Goal: Information Seeking & Learning: Find specific page/section

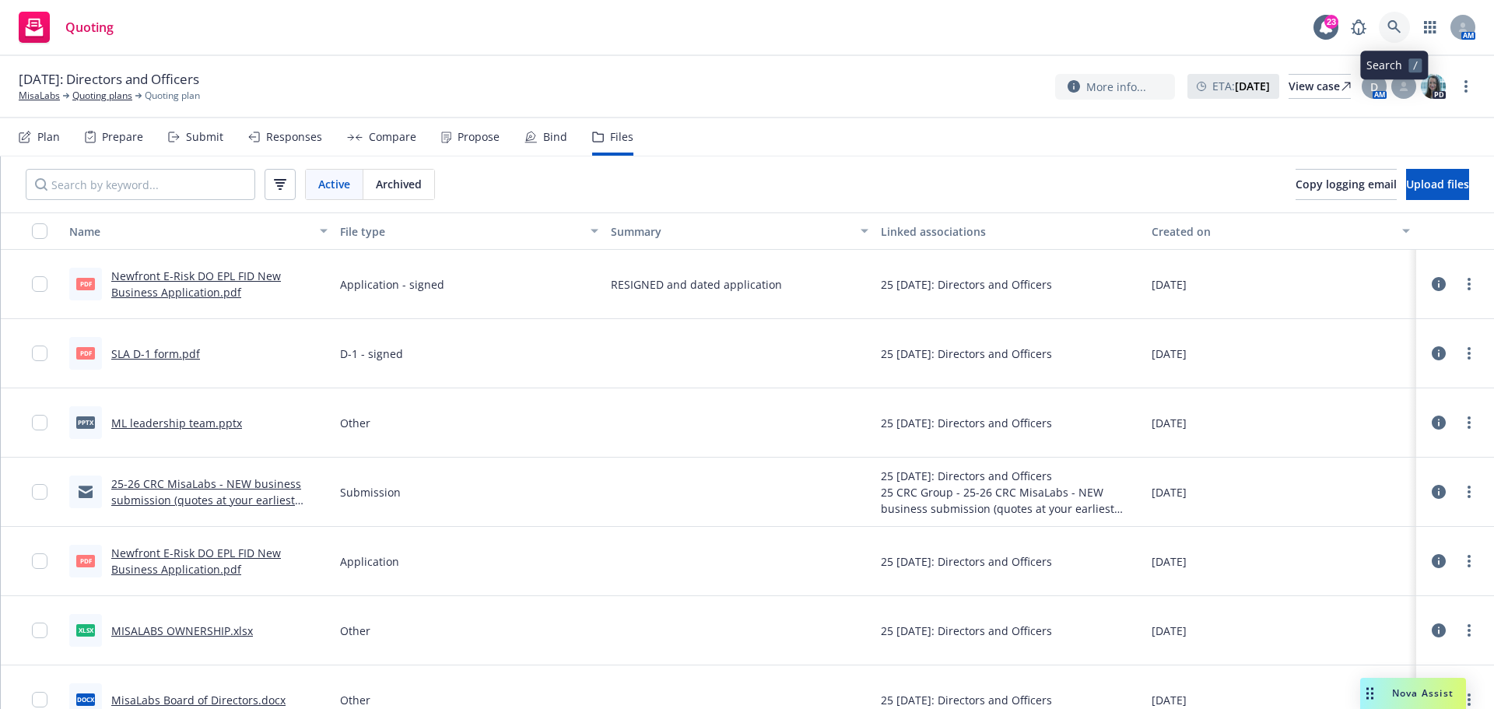
click at [1392, 30] on icon at bounding box center [1394, 27] width 14 height 14
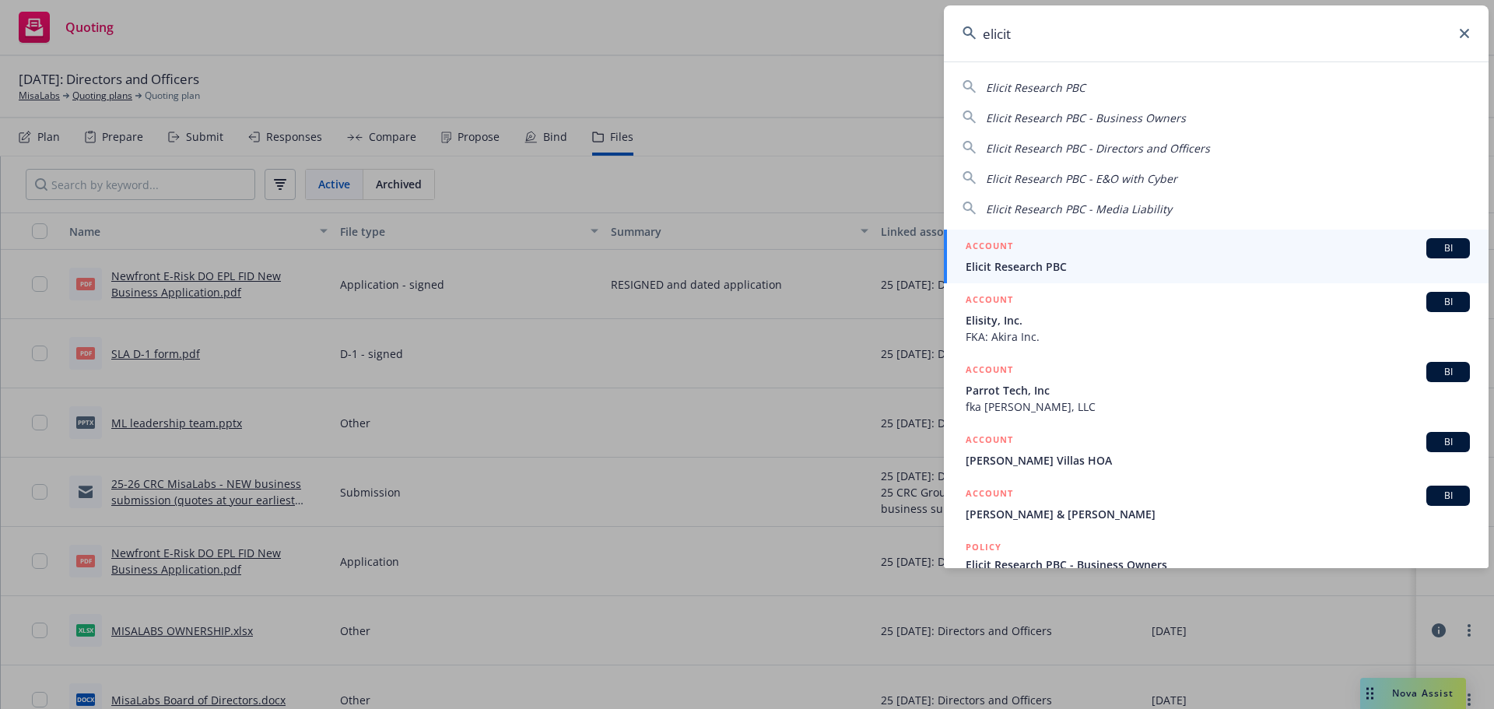
type input "elicit"
click at [1031, 273] on span "Elicit Research PBC" at bounding box center [1217, 266] width 504 height 16
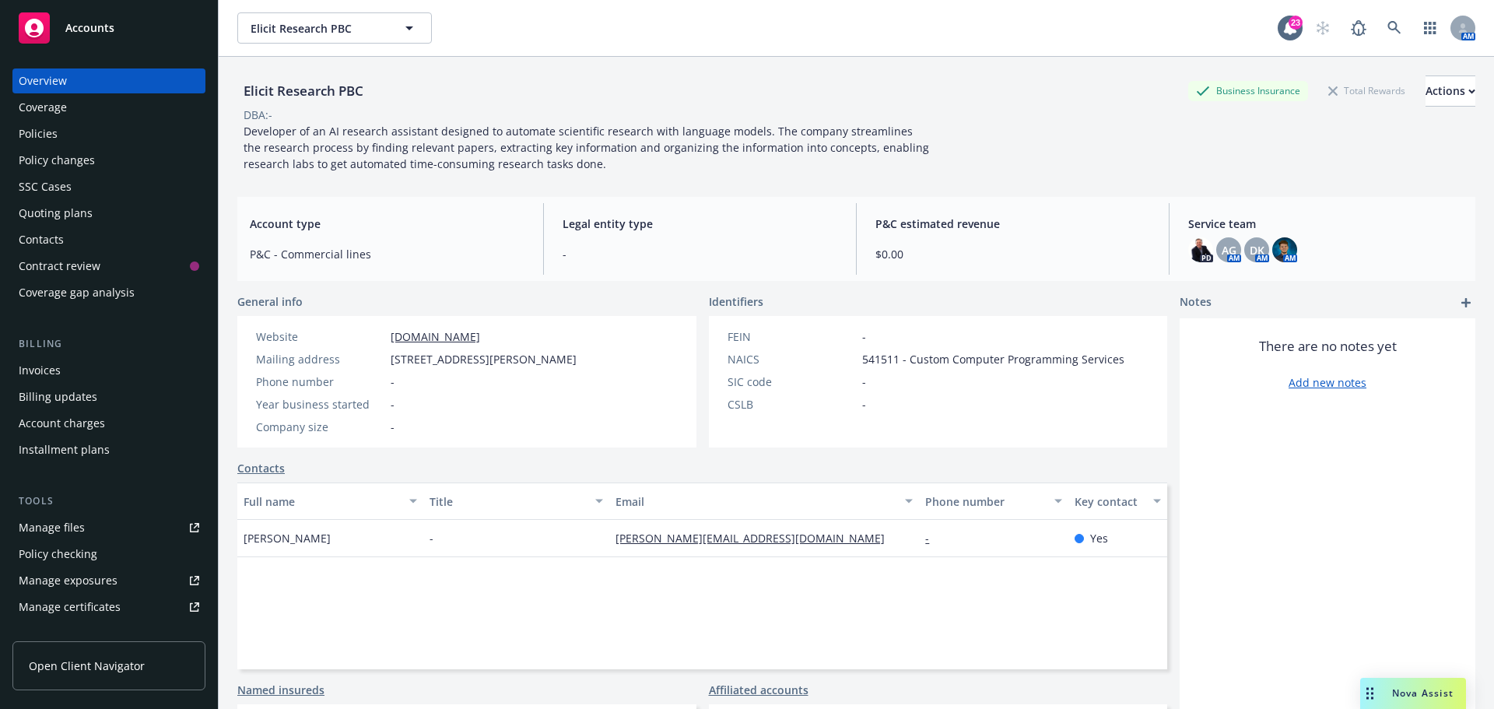
click at [49, 135] on div "Policies" at bounding box center [38, 133] width 39 height 25
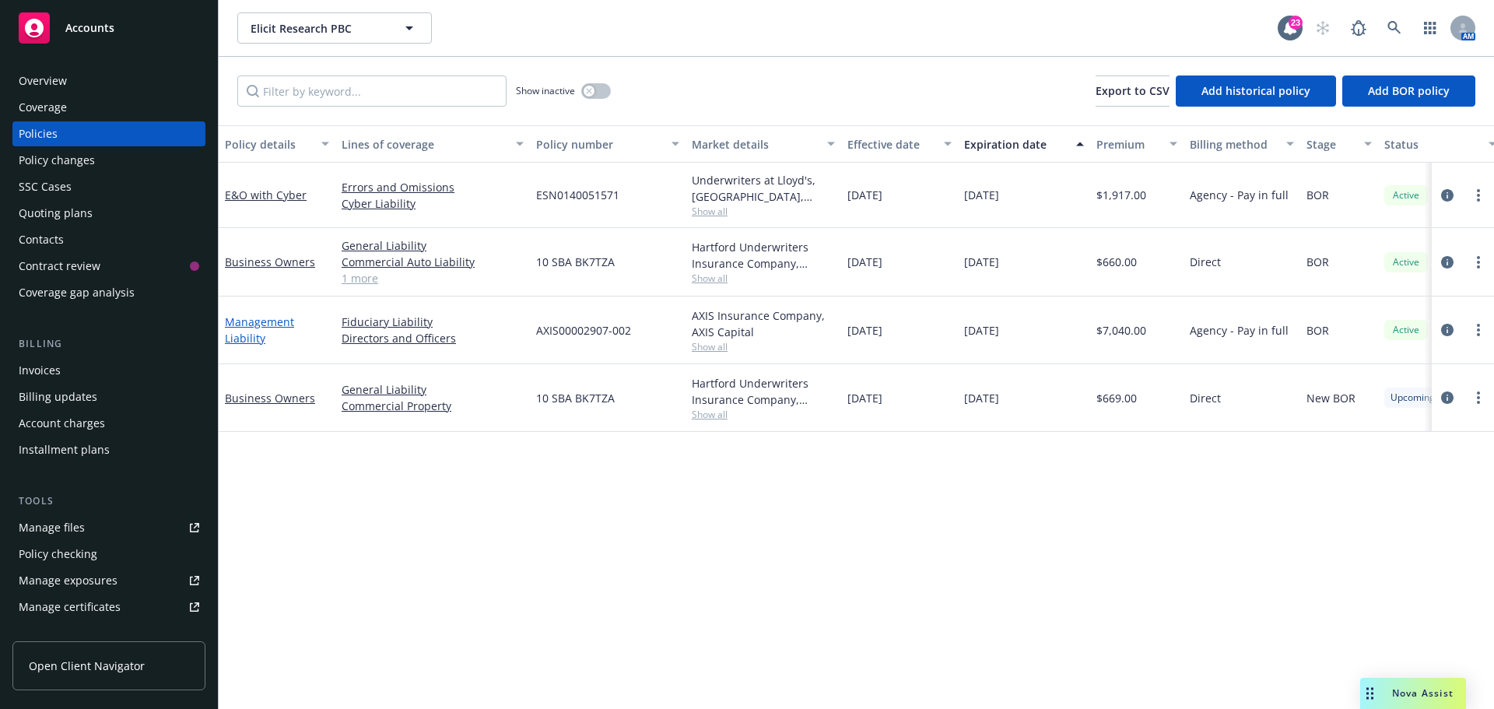
click at [244, 319] on link "Management Liability" at bounding box center [259, 329] width 69 height 31
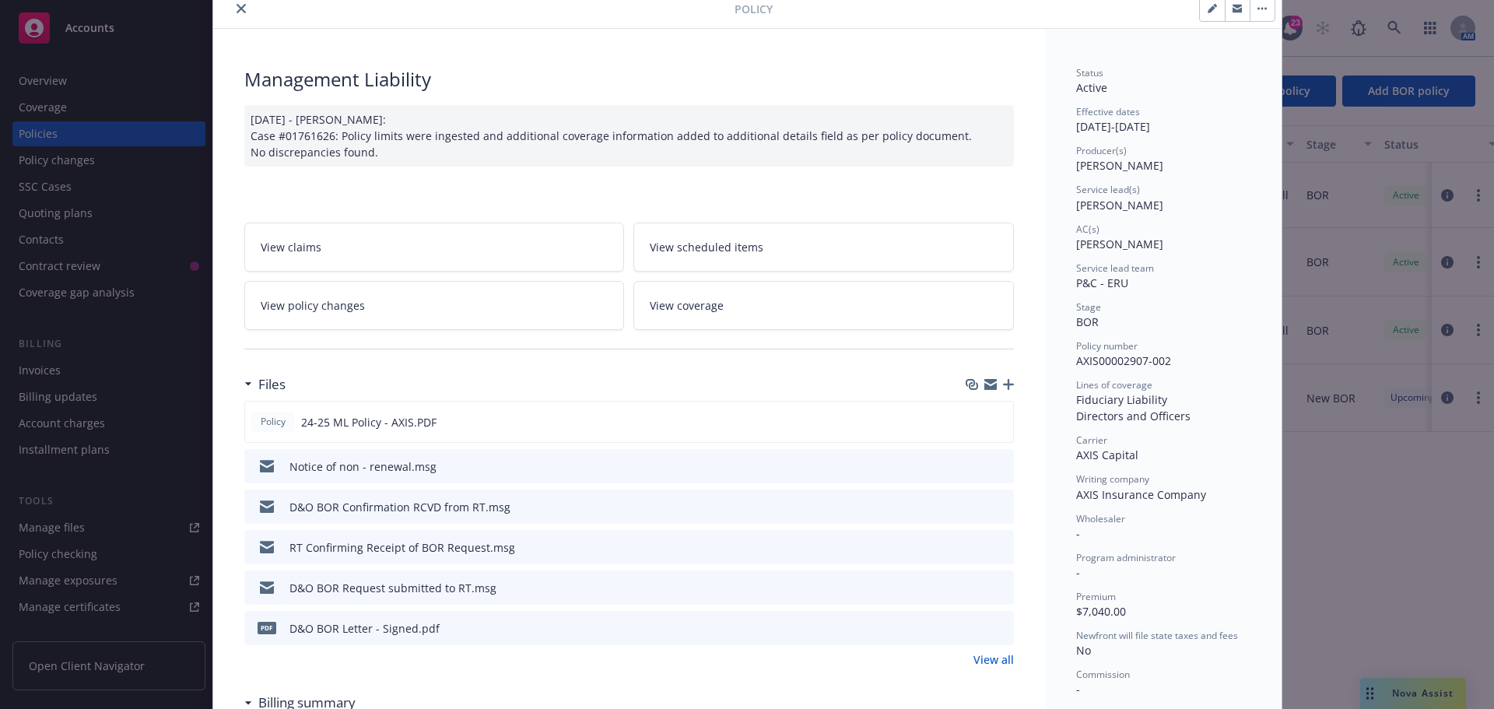
scroll to position [156, 0]
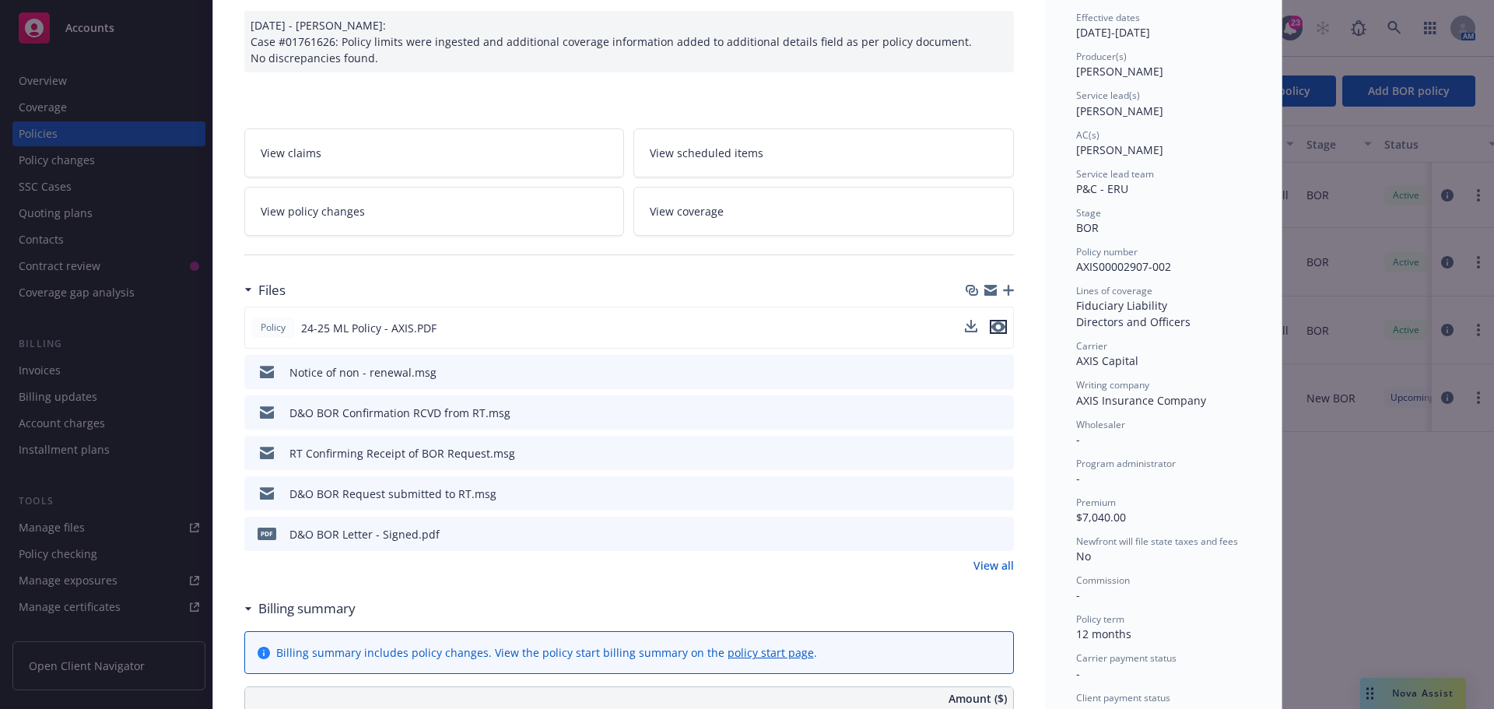
click at [998, 325] on icon "preview file" at bounding box center [998, 326] width 14 height 11
